Goal: Task Accomplishment & Management: Manage account settings

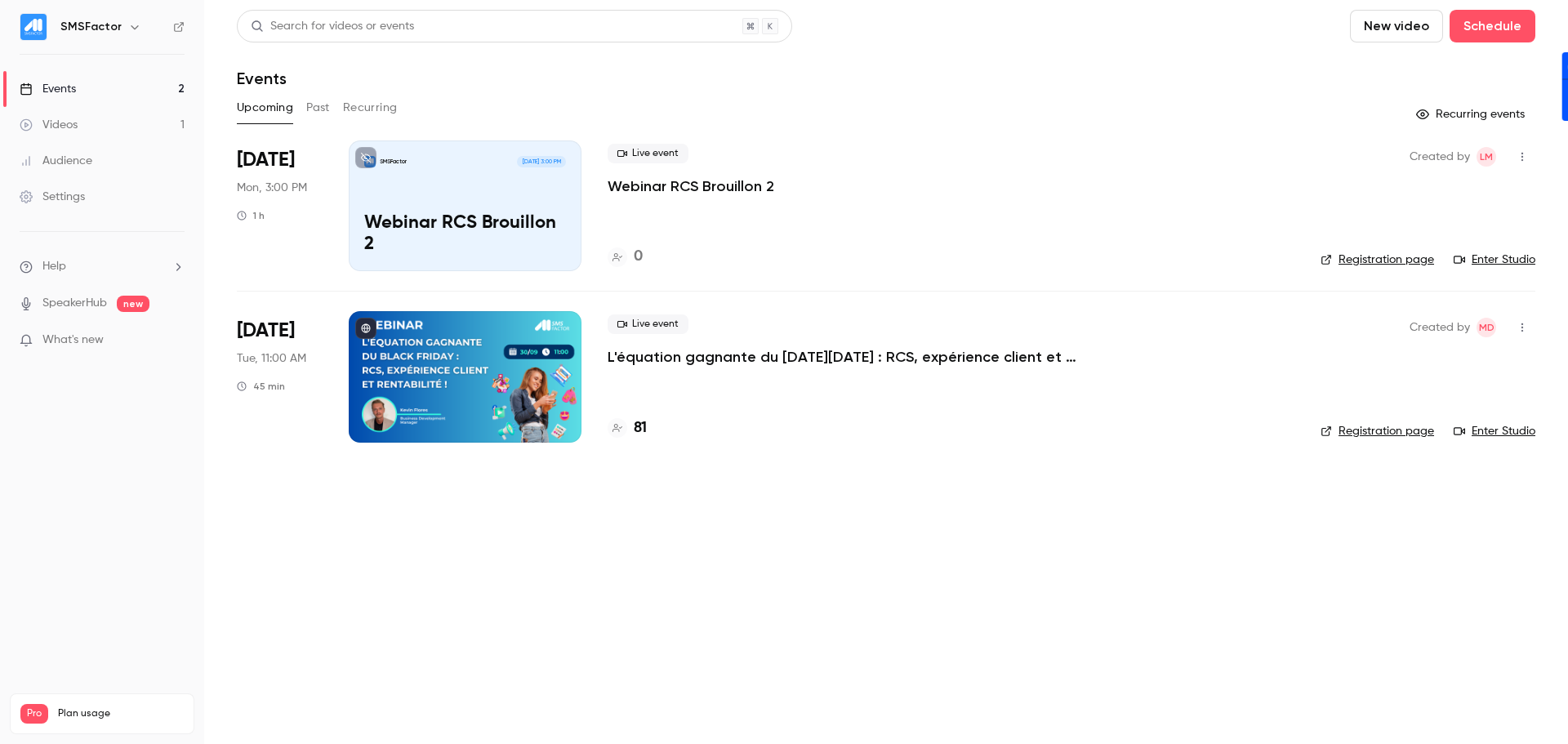
click at [86, 96] on link "Events 2" at bounding box center [102, 89] width 204 height 36
click at [645, 430] on h4 "81" at bounding box center [640, 428] width 13 height 22
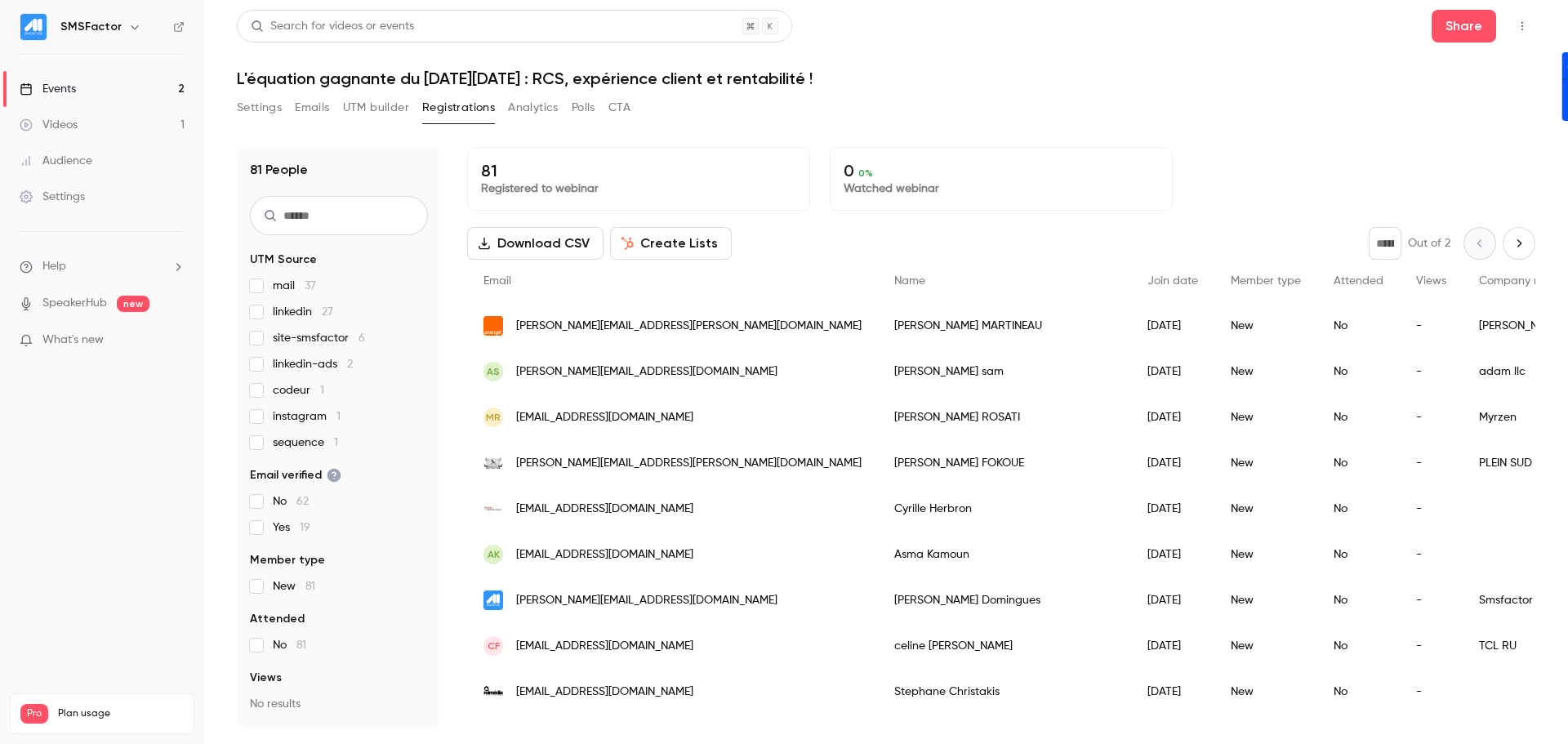
click at [355, 216] on input "text" at bounding box center [339, 216] width 178 height 40
click at [1115, 124] on div "Settings Emails UTM builder Registrations Analytics Polls CTA" at bounding box center [886, 111] width 1299 height 33
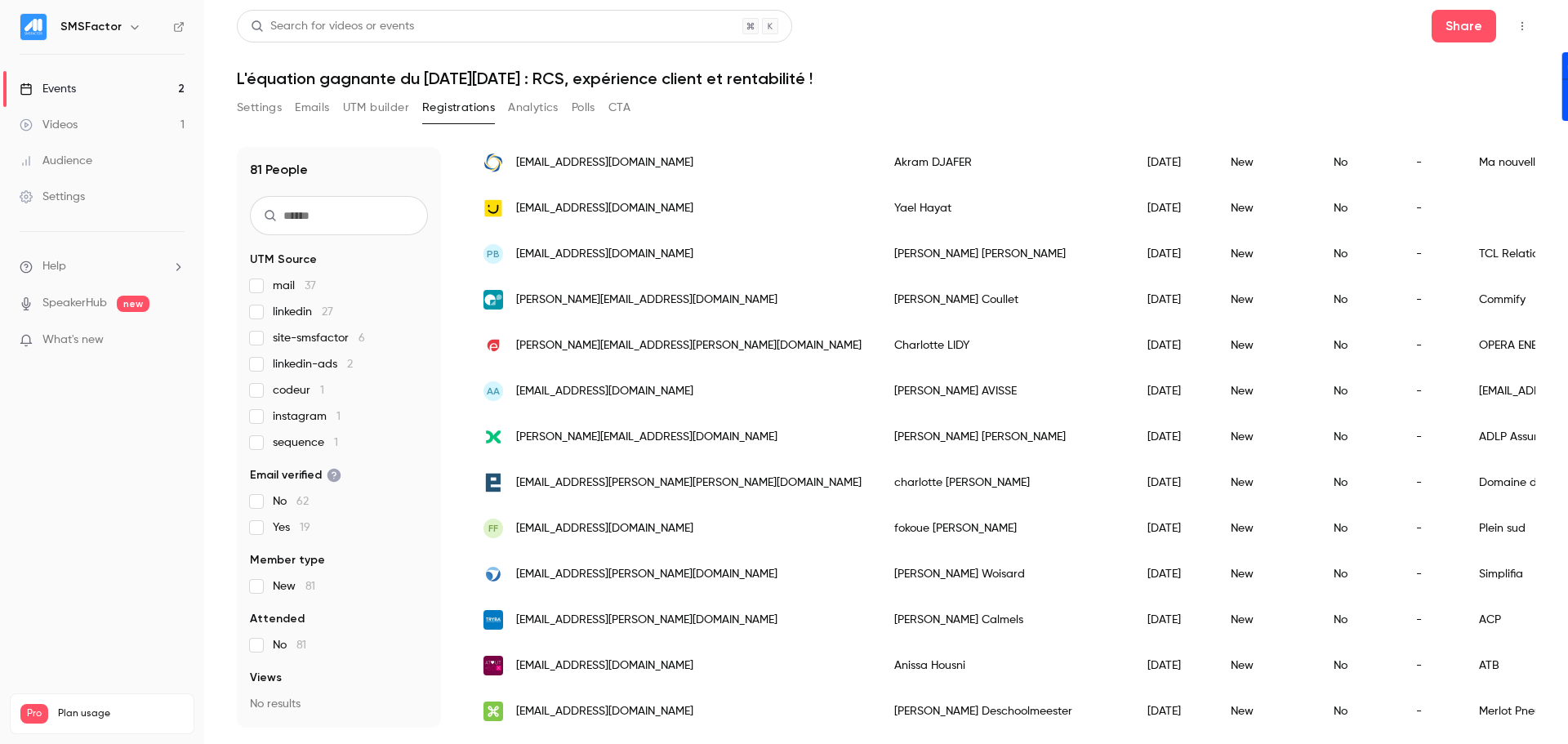
scroll to position [1874, 0]
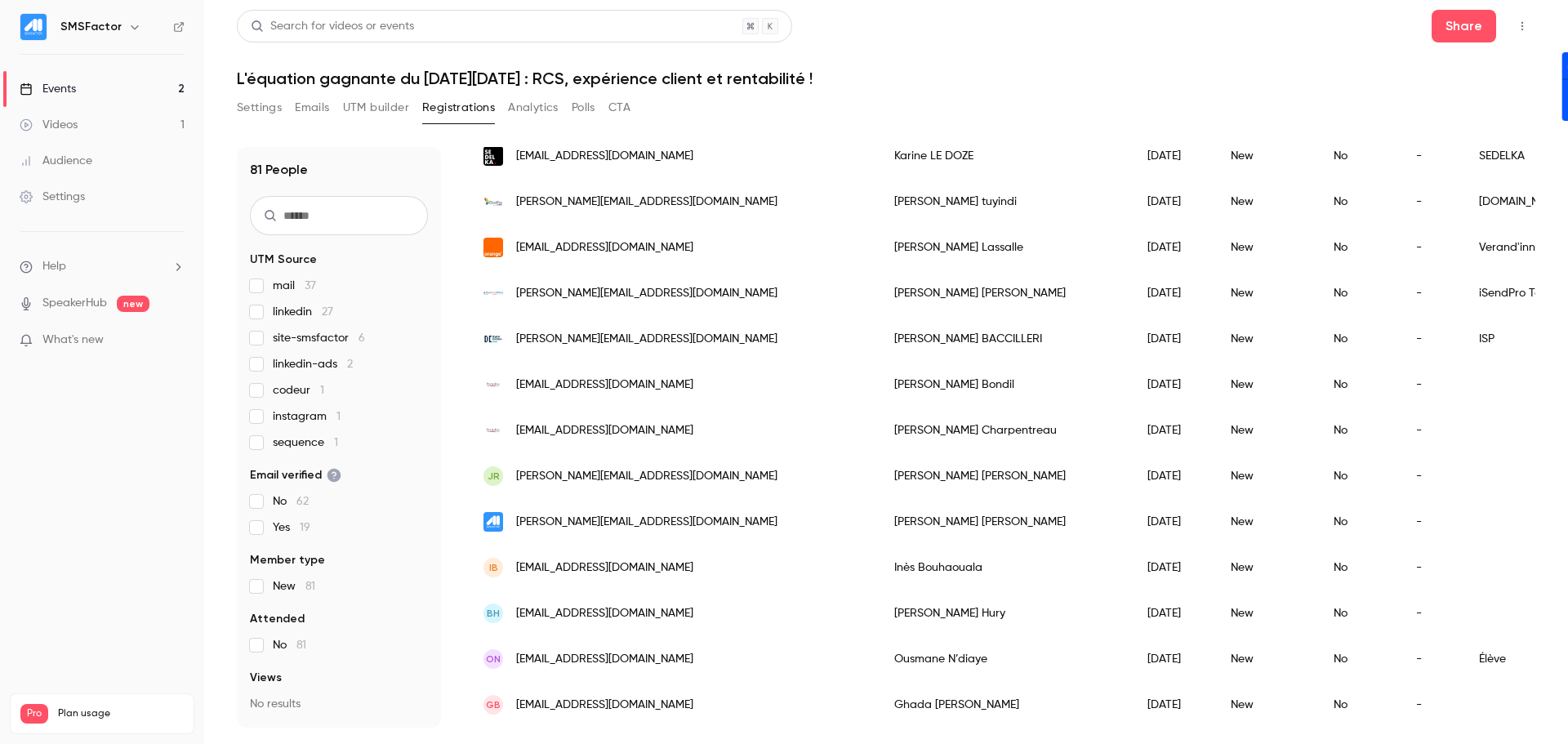
click at [1214, 465] on div "New" at bounding box center [1266, 477] width 103 height 46
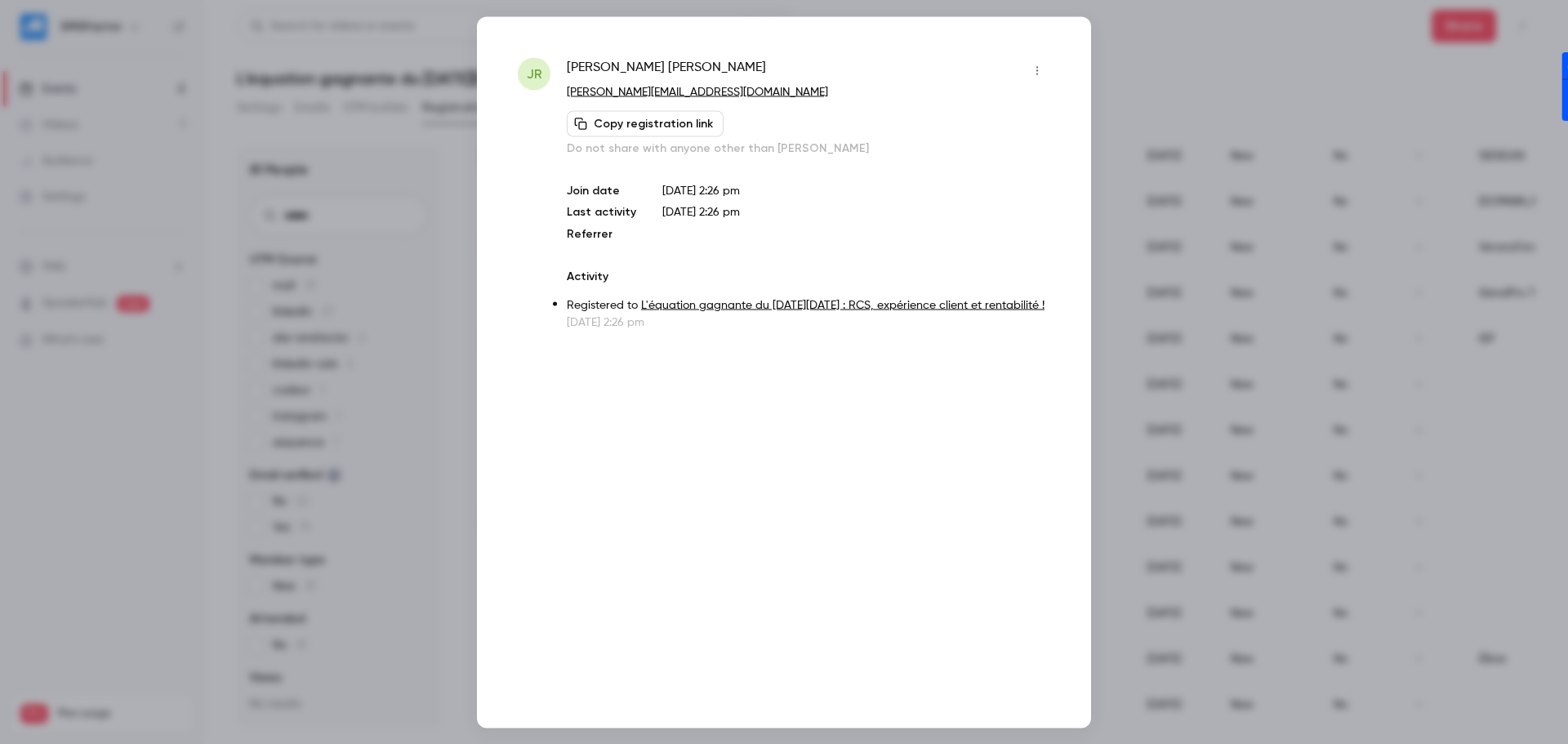
click at [1031, 77] on button "button" at bounding box center [1037, 70] width 26 height 26
click at [729, 263] on div at bounding box center [784, 372] width 1568 height 744
click at [624, 63] on span "[PERSON_NAME]" at bounding box center [666, 70] width 199 height 26
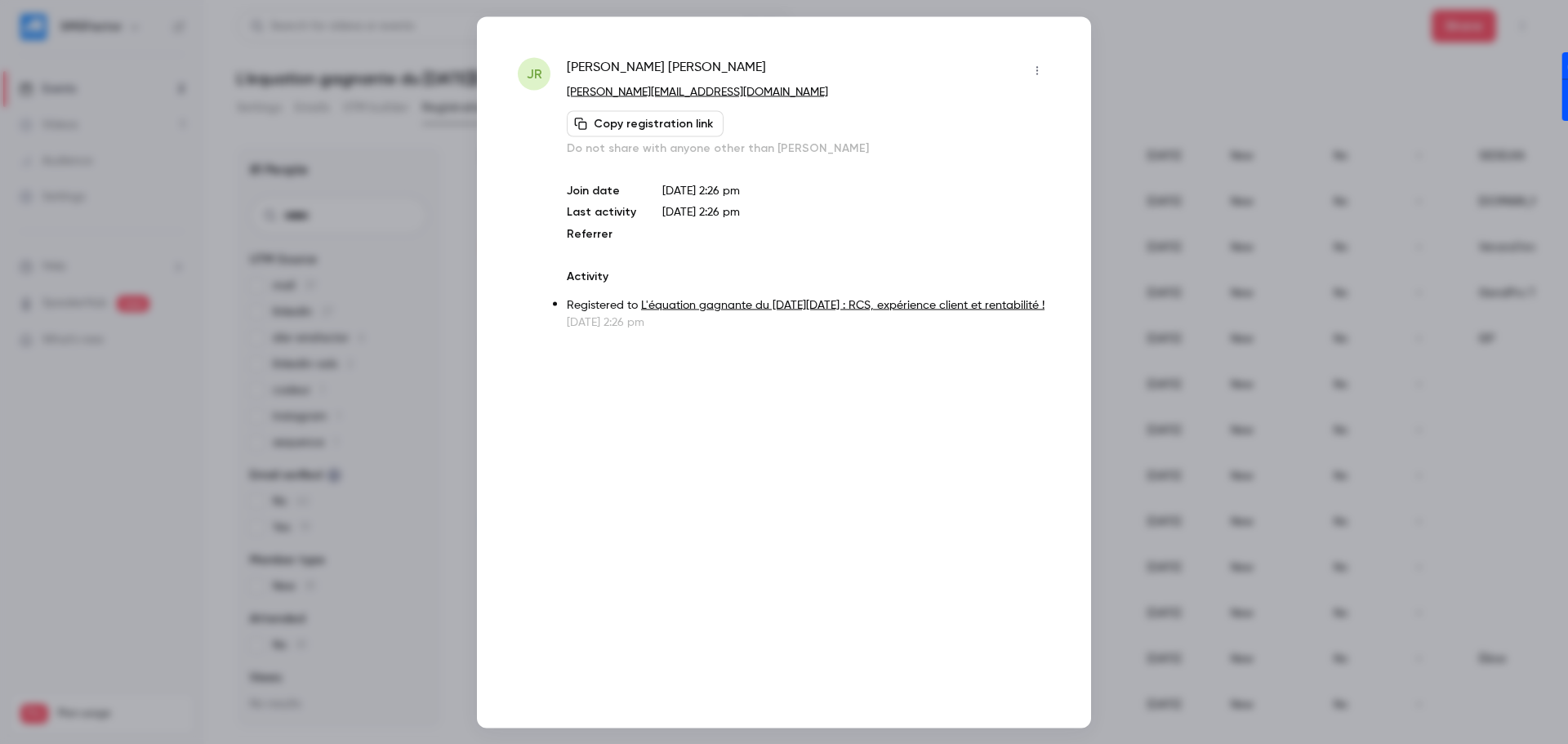
click at [677, 221] on div "Join date [DATE] 2:26 pm Last activity [DATE] 2:26 pm Referrer" at bounding box center [808, 212] width 483 height 59
click at [1037, 65] on icon "button" at bounding box center [1037, 70] width 13 height 12
click at [821, 154] on div at bounding box center [784, 372] width 1568 height 744
click at [1188, 52] on div at bounding box center [784, 372] width 1568 height 744
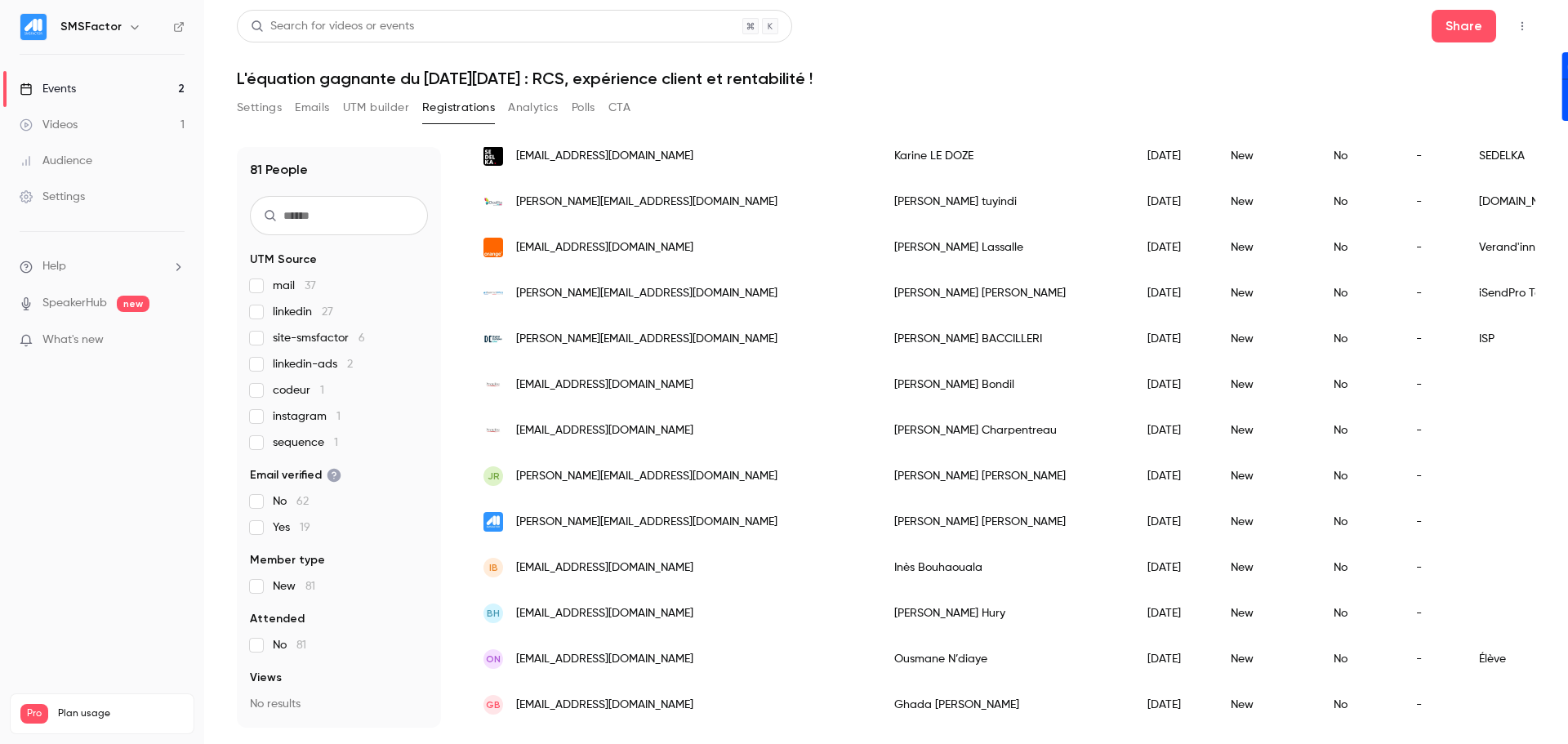
click at [728, 460] on div "JR [PERSON_NAME][EMAIL_ADDRESS][DOMAIN_NAME]" at bounding box center [673, 477] width 411 height 46
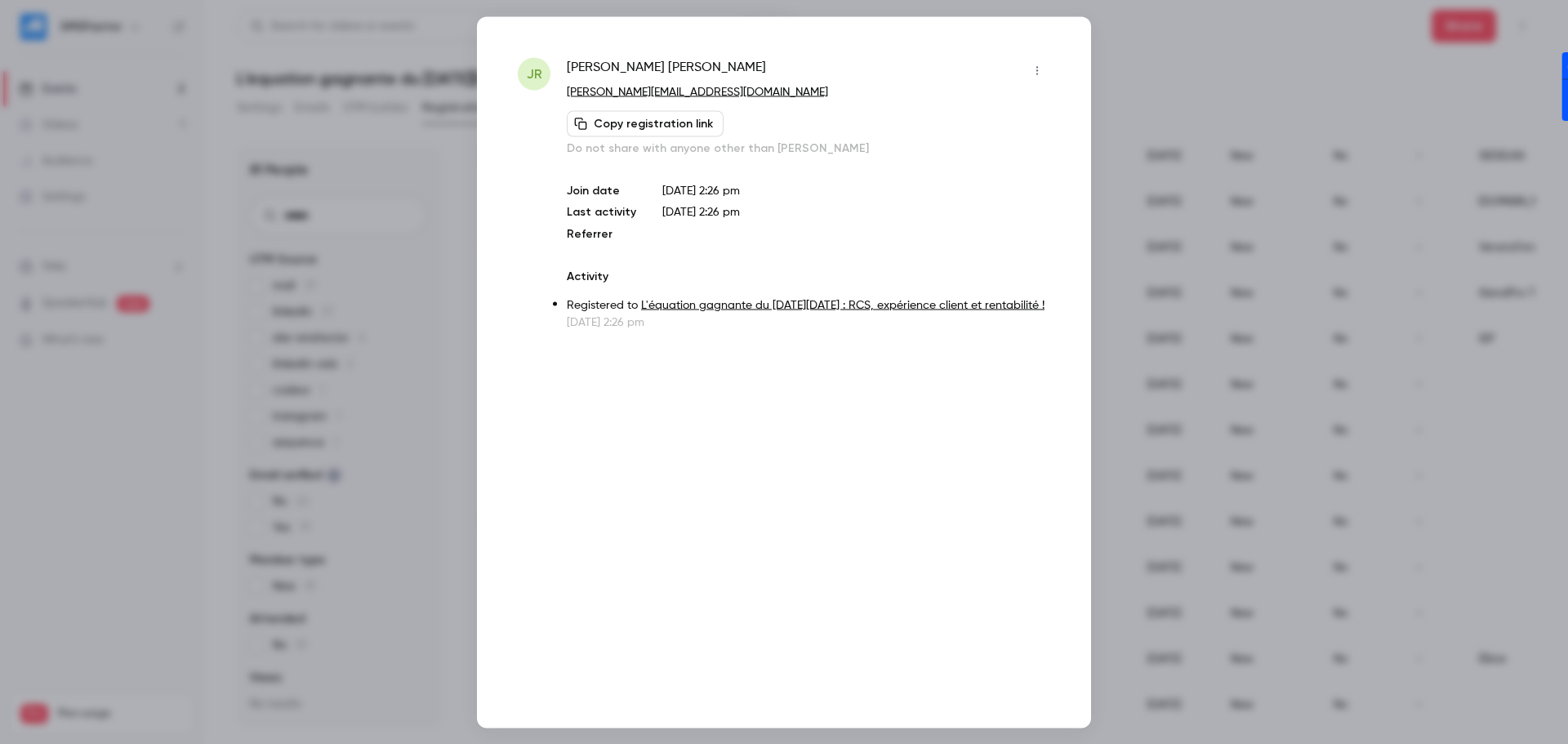
click at [1037, 69] on icon "button" at bounding box center [1037, 70] width 2 height 9
click at [1017, 153] on div "Remove registration" at bounding box center [974, 155] width 124 height 16
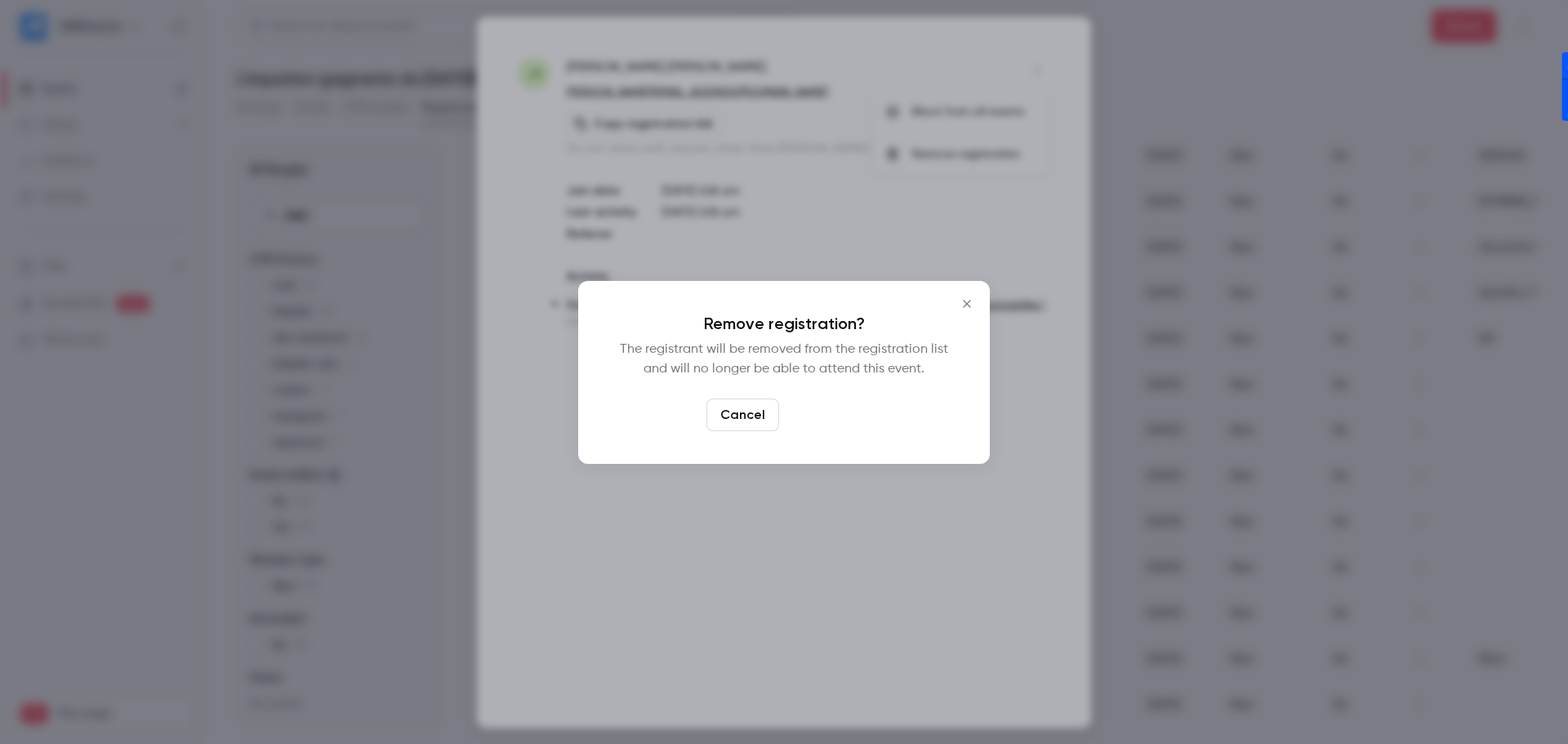
click at [845, 413] on button "Confirm" at bounding box center [824, 414] width 77 height 33
